Goal: Task Accomplishment & Management: Manage account settings

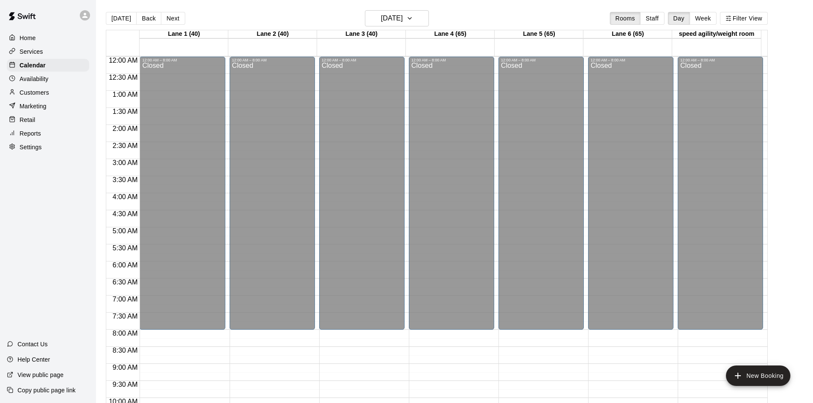
scroll to position [395, 0]
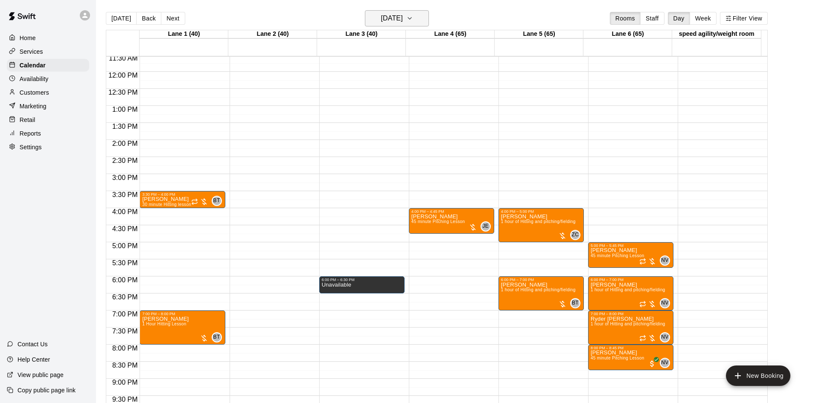
click at [399, 24] on button "[DATE]" at bounding box center [397, 18] width 64 height 16
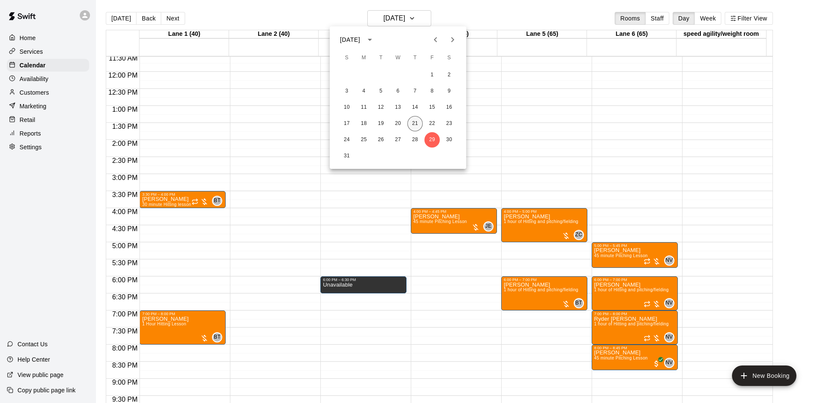
click at [412, 121] on button "21" at bounding box center [415, 123] width 15 height 15
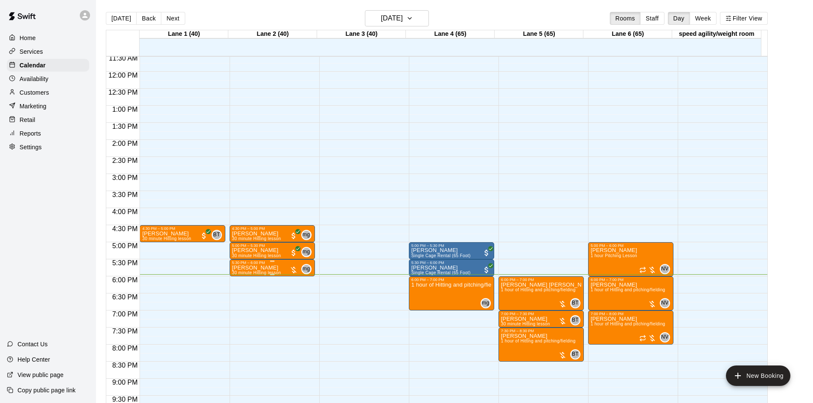
click at [293, 270] on div at bounding box center [293, 270] width 9 height 9
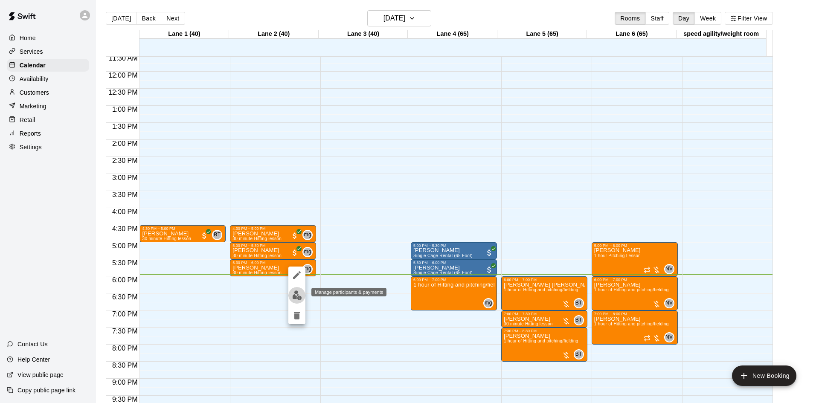
click at [300, 297] on img "edit" at bounding box center [297, 296] width 10 height 10
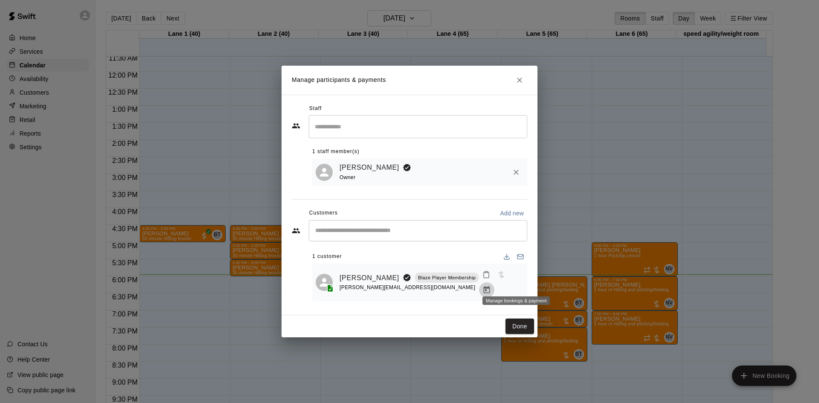
click at [495, 285] on button "Manage bookings & payment" at bounding box center [486, 289] width 15 height 15
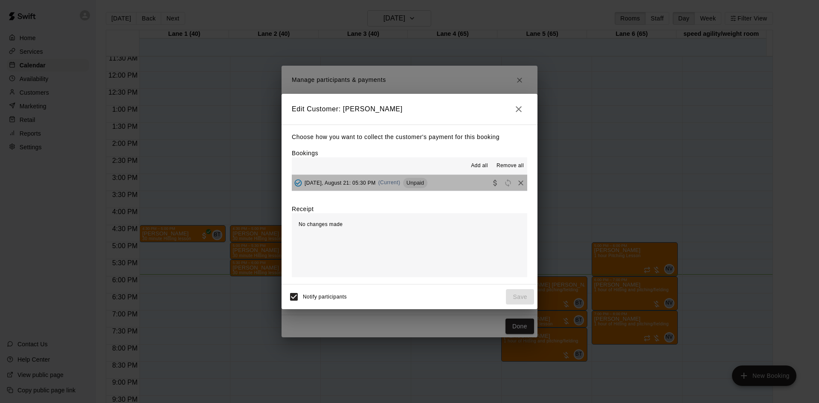
click at [434, 182] on button "[DATE], August 21: 05:30 PM (Current) Unpaid" at bounding box center [410, 183] width 236 height 16
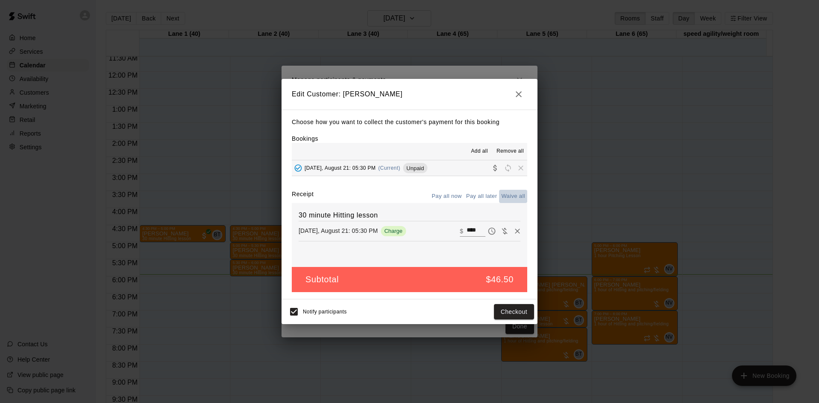
click at [512, 196] on button "Waive all" at bounding box center [513, 196] width 28 height 13
type input "*"
click at [519, 311] on button "Save" at bounding box center [520, 312] width 28 height 16
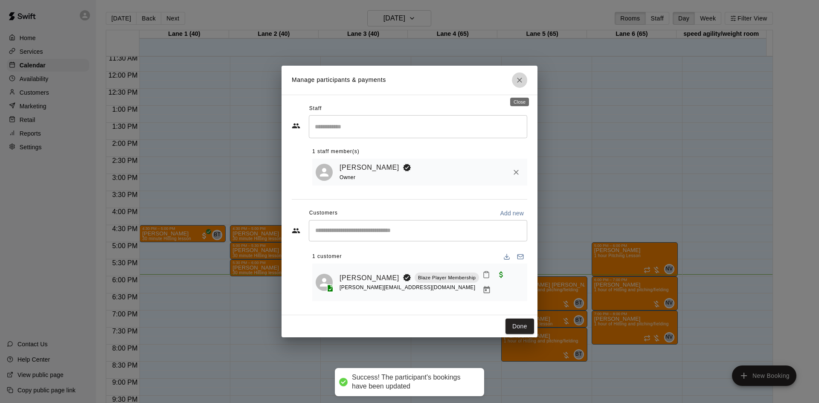
click at [524, 83] on button "Close" at bounding box center [519, 80] width 15 height 15
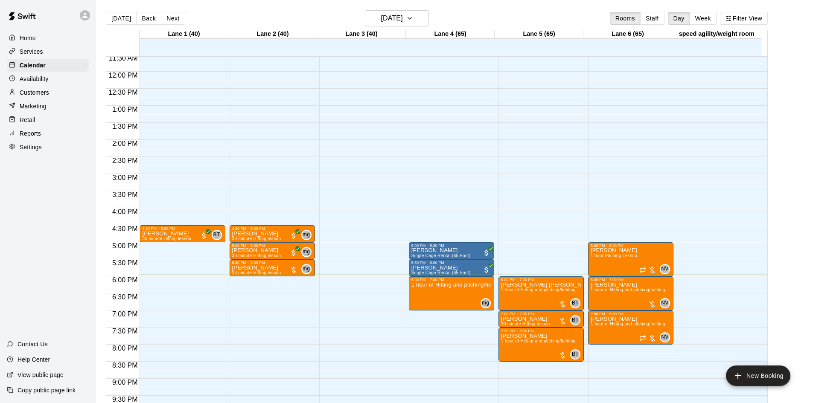
click at [37, 78] on p "Availability" at bounding box center [34, 79] width 29 height 9
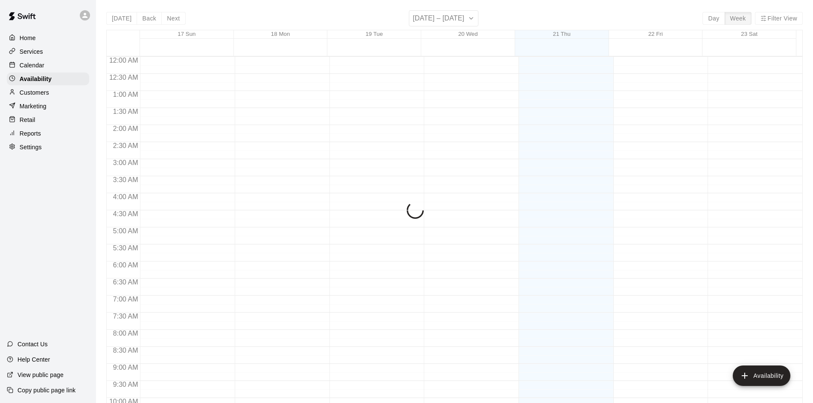
scroll to position [463, 0]
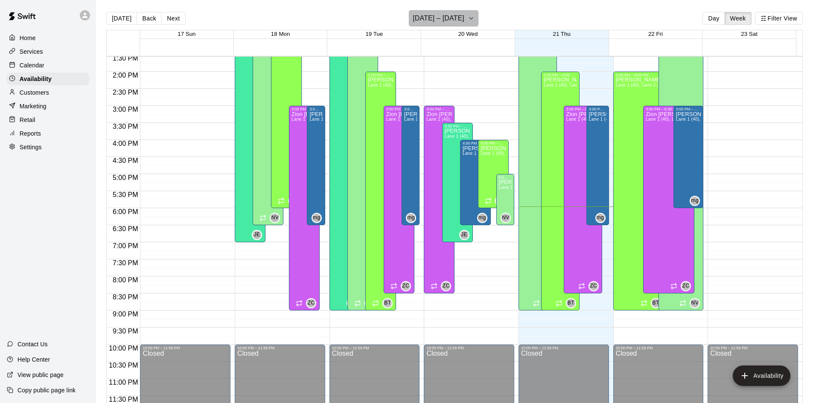
click at [452, 17] on h6 "[DATE] – [DATE]" at bounding box center [439, 18] width 52 height 12
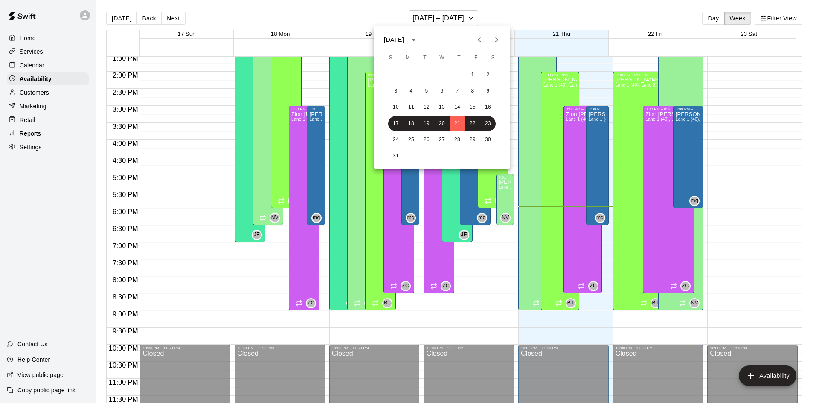
click at [165, 18] on div at bounding box center [409, 201] width 819 height 403
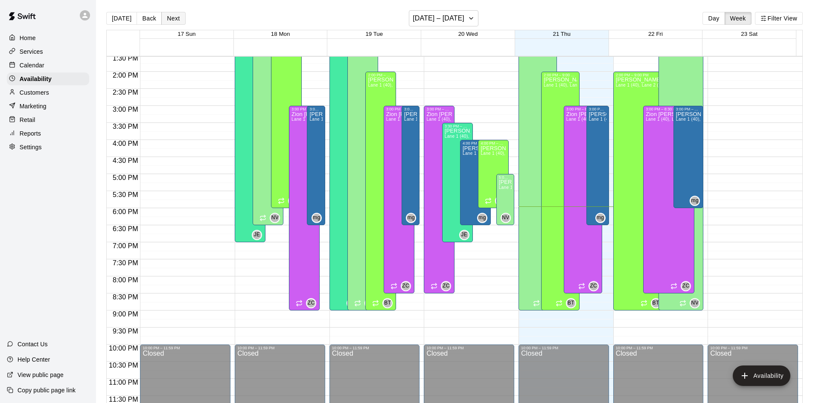
click at [166, 17] on button "Next" at bounding box center [173, 18] width 24 height 13
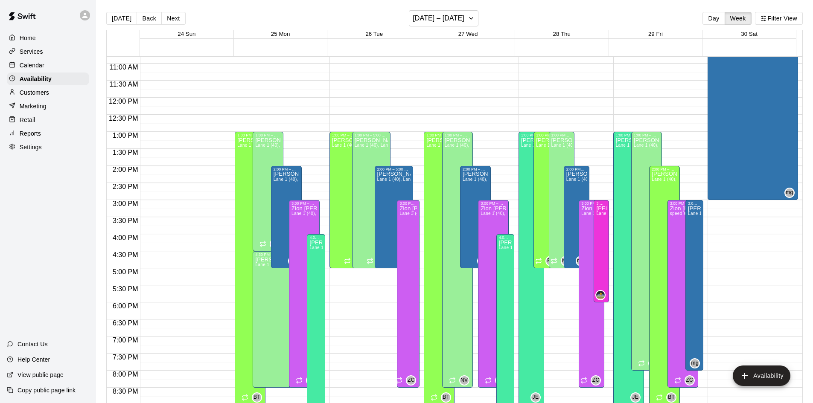
scroll to position [378, 0]
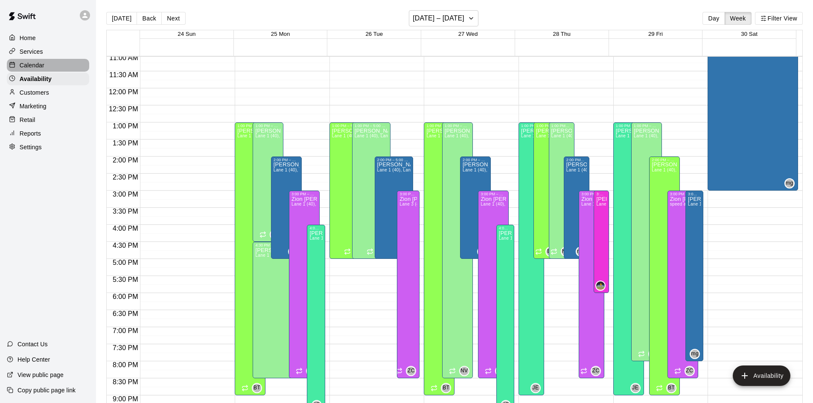
click at [38, 71] on div "Calendar" at bounding box center [48, 65] width 82 height 13
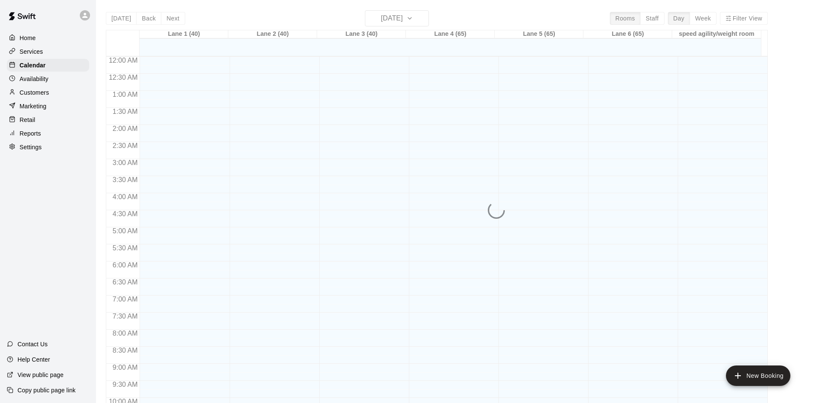
scroll to position [437, 0]
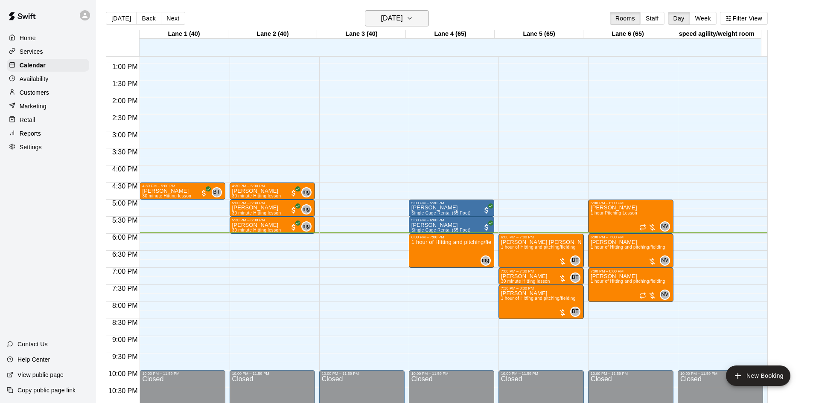
click at [403, 19] on h6 "[DATE]" at bounding box center [392, 18] width 22 height 12
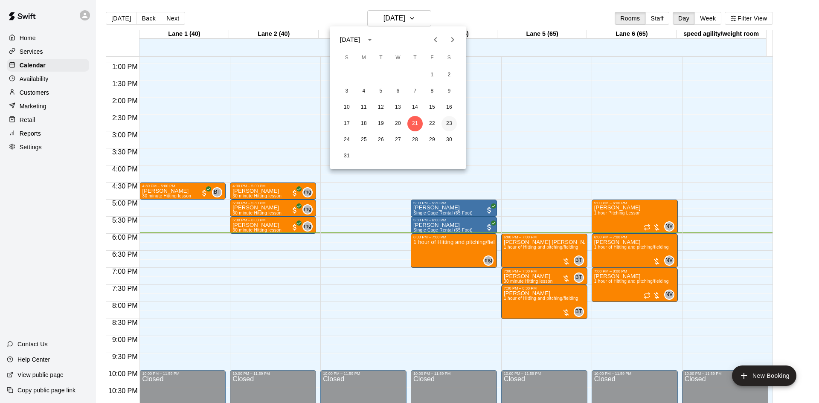
click at [449, 119] on button "23" at bounding box center [449, 123] width 15 height 15
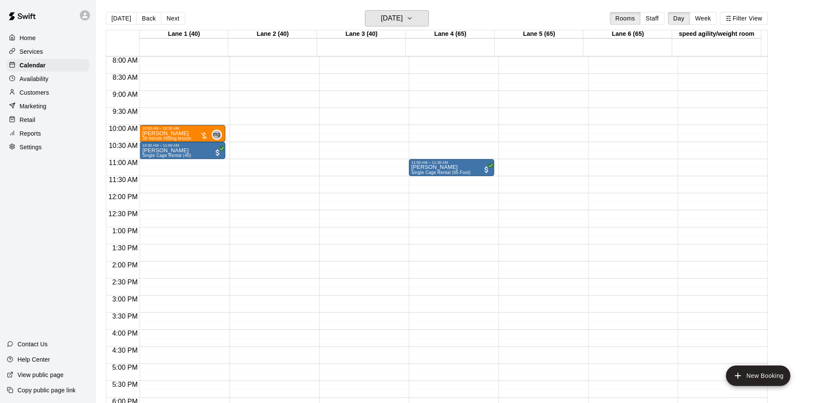
scroll to position [224, 0]
